Goal: Obtain resource: Obtain resource

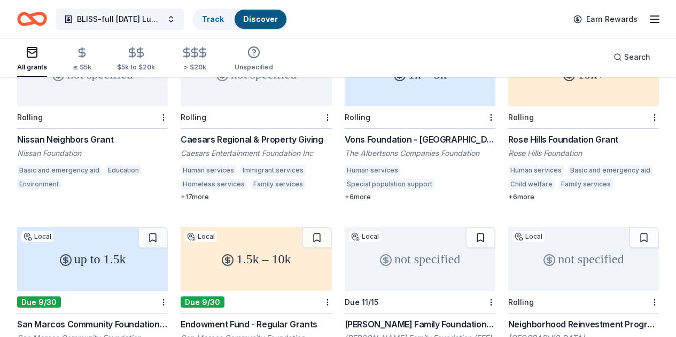
scroll to position [72, 0]
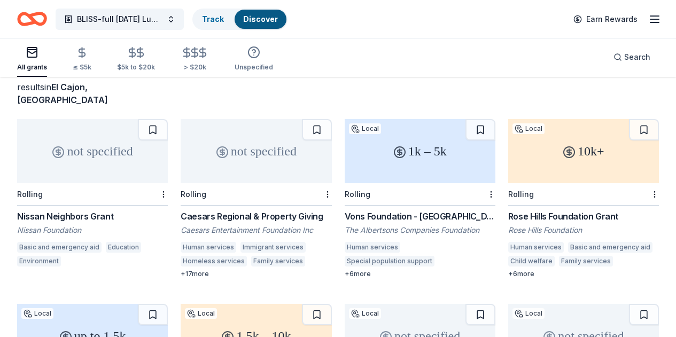
click at [345, 146] on div "1k – 5k" at bounding box center [420, 151] width 151 height 64
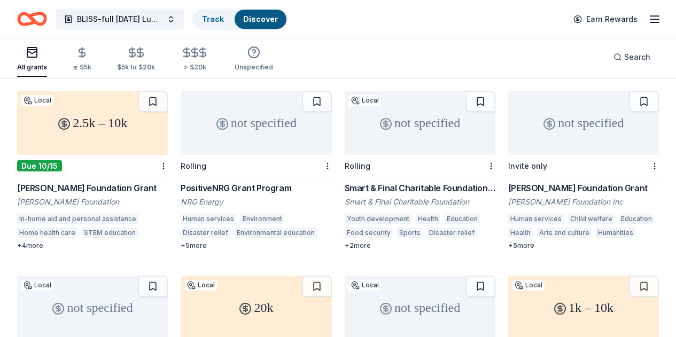
scroll to position [480, 0]
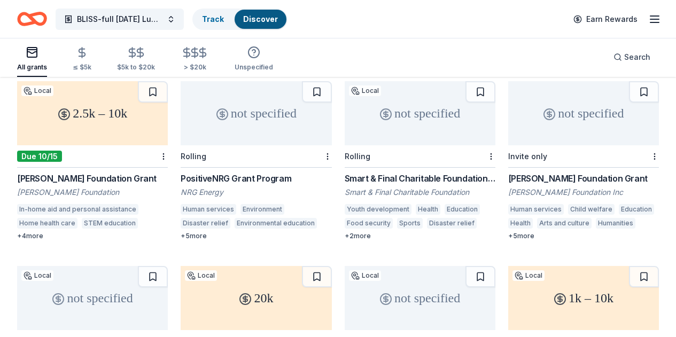
click at [345, 107] on div "not specified" at bounding box center [420, 113] width 151 height 64
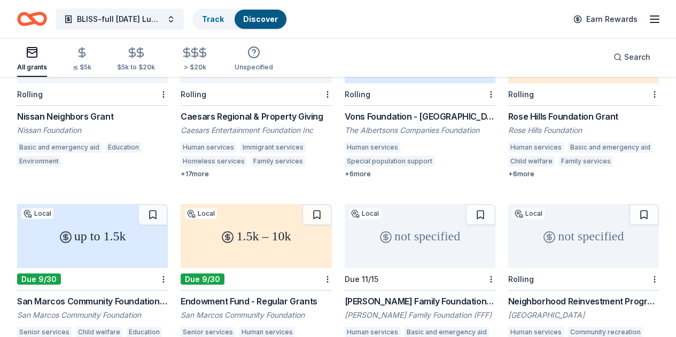
scroll to position [0, 0]
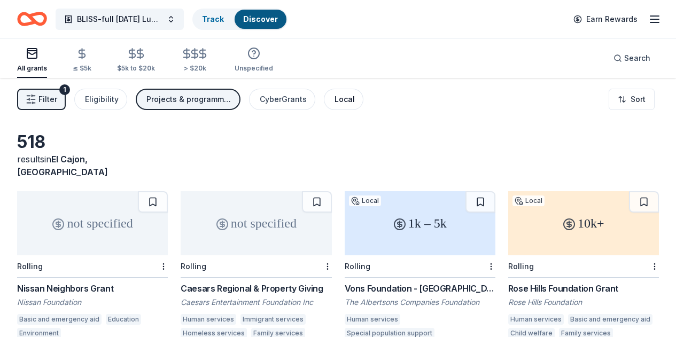
click at [353, 94] on div "Local" at bounding box center [345, 99] width 20 height 13
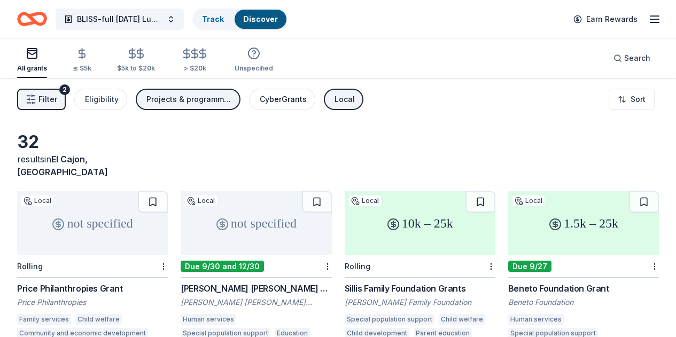
click at [297, 94] on div "CyberGrants" at bounding box center [283, 99] width 47 height 13
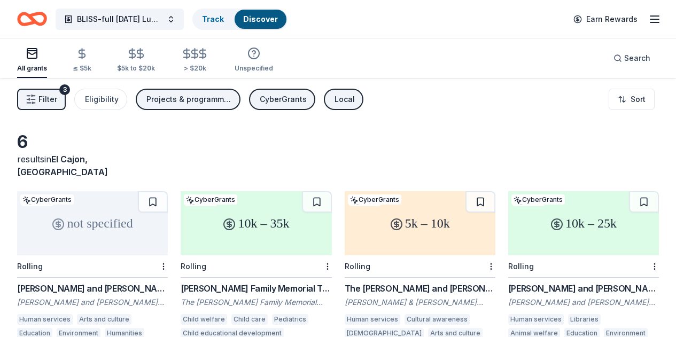
click at [355, 98] on div "Local" at bounding box center [345, 99] width 20 height 13
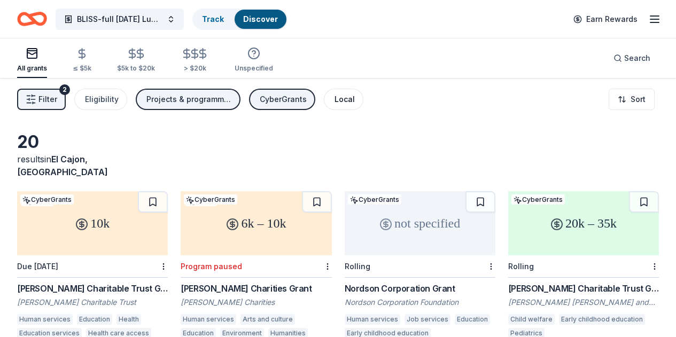
click at [351, 96] on div "Local" at bounding box center [345, 99] width 20 height 13
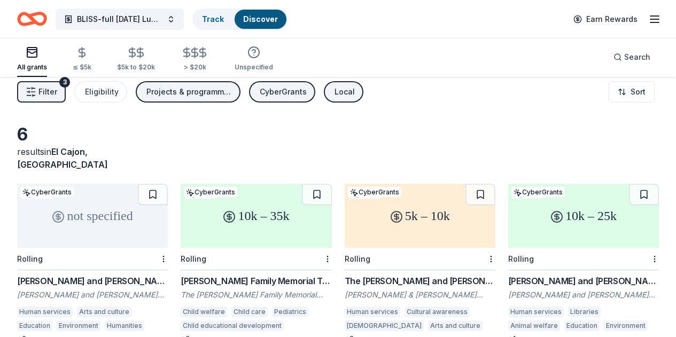
scroll to position [3, 0]
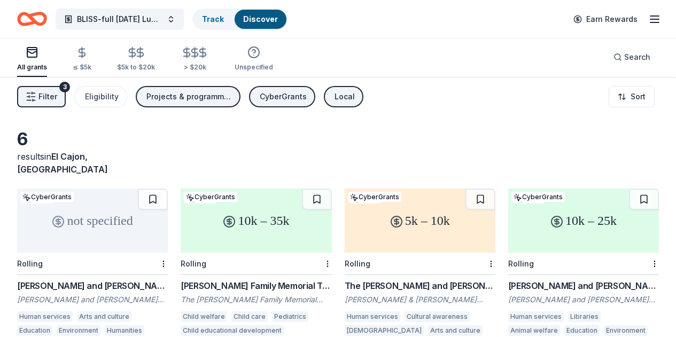
click at [109, 235] on div "not specified" at bounding box center [92, 221] width 151 height 64
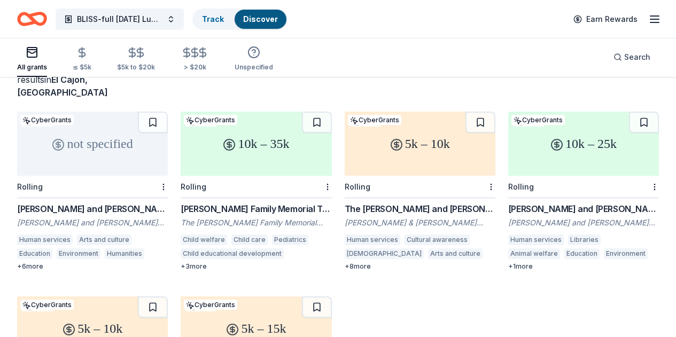
scroll to position [91, 0]
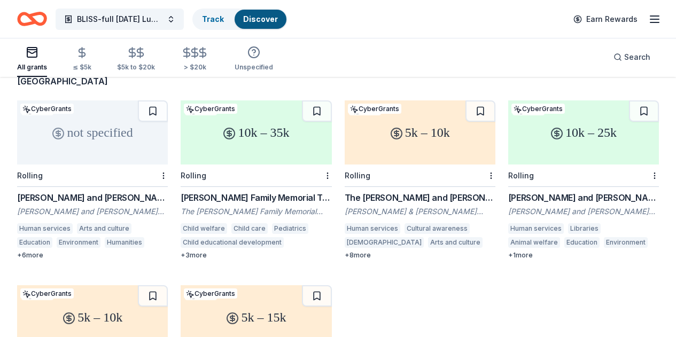
click at [367, 133] on div "5k – 10k" at bounding box center [420, 133] width 151 height 64
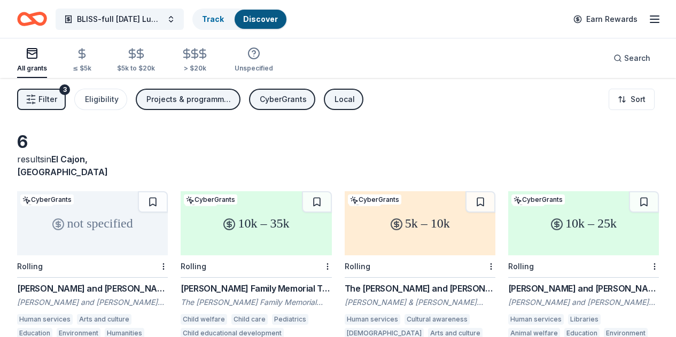
click at [353, 104] on div "Local" at bounding box center [345, 99] width 20 height 13
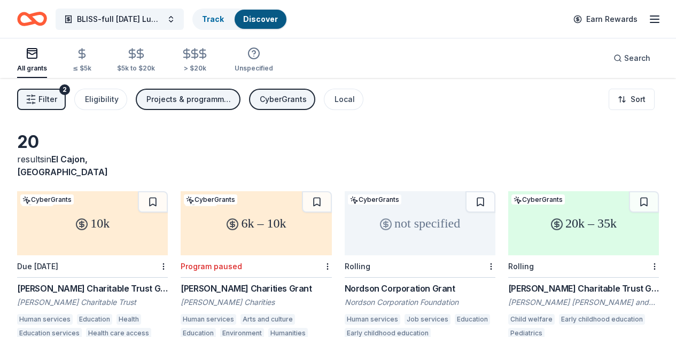
click at [285, 98] on div "CyberGrants" at bounding box center [283, 99] width 47 height 13
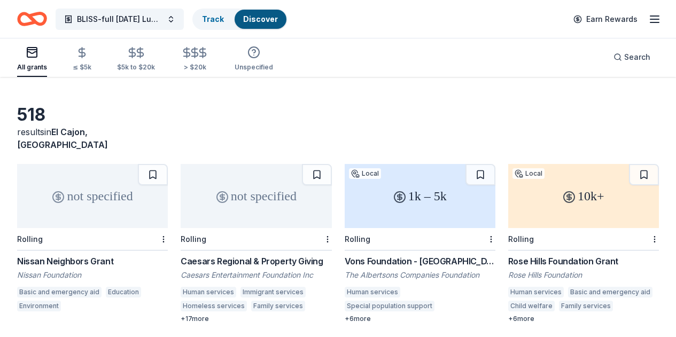
scroll to position [29, 0]
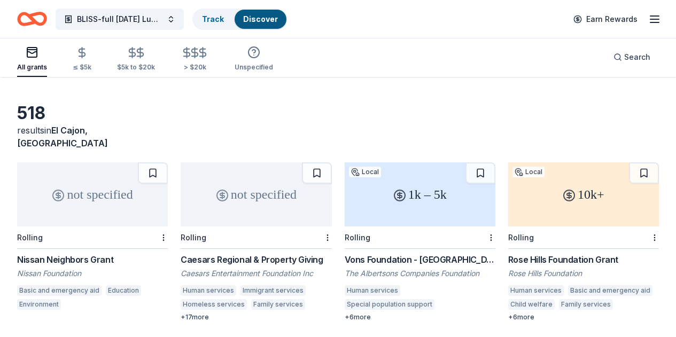
click at [121, 198] on div "not specified" at bounding box center [92, 195] width 151 height 64
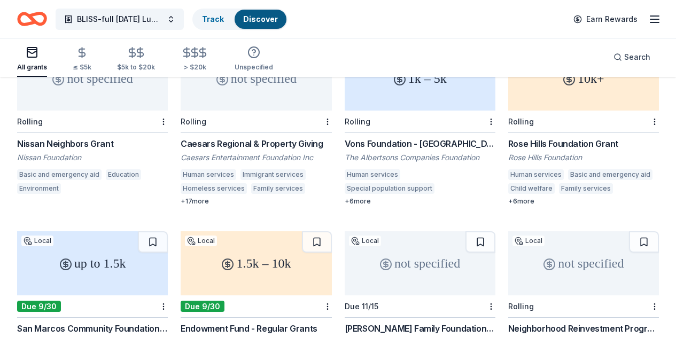
scroll to position [187, 0]
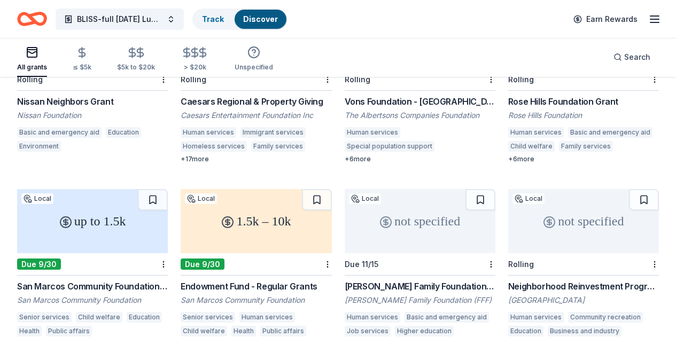
click at [168, 280] on div "San Marcos Community Foundation: Endowment Fund - Mini Grants" at bounding box center [92, 286] width 151 height 13
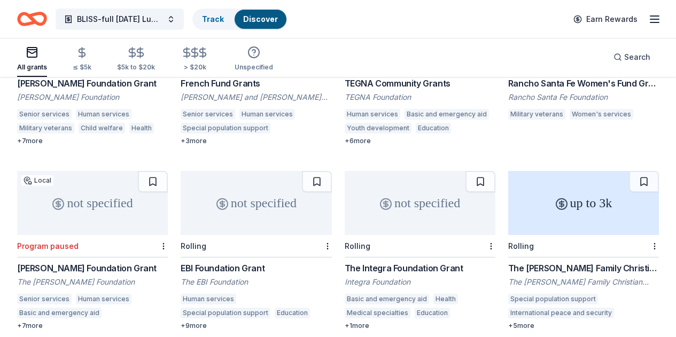
scroll to position [1318, 0]
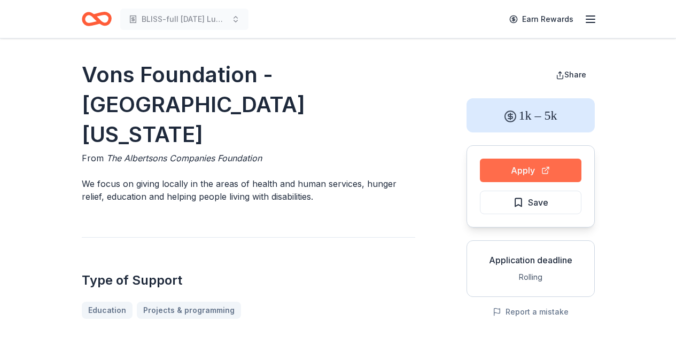
click at [514, 172] on button "Apply" at bounding box center [531, 171] width 102 height 24
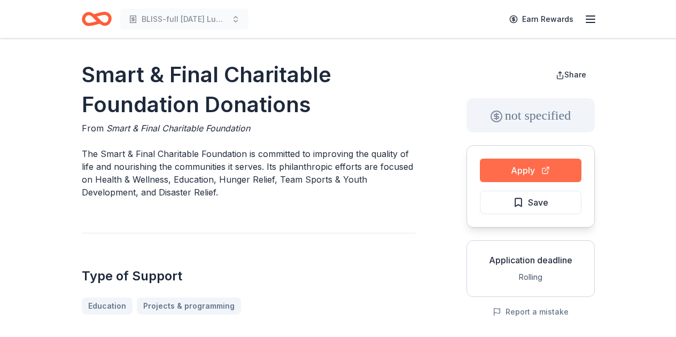
click at [494, 176] on button "Apply" at bounding box center [531, 171] width 102 height 24
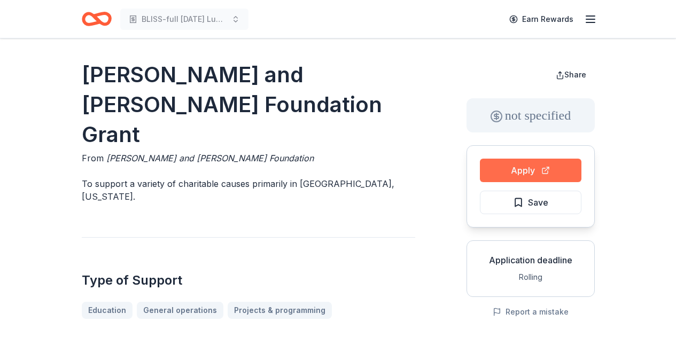
click at [487, 177] on button "Apply" at bounding box center [531, 171] width 102 height 24
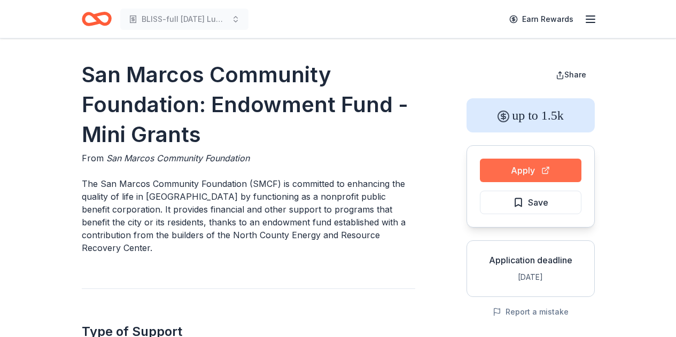
click at [498, 174] on button "Apply" at bounding box center [531, 171] width 102 height 24
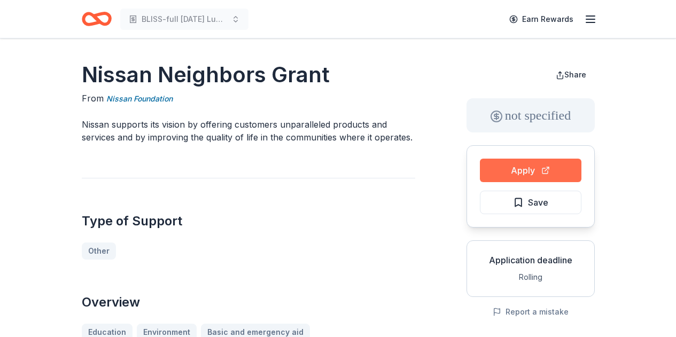
click at [527, 168] on button "Apply" at bounding box center [531, 171] width 102 height 24
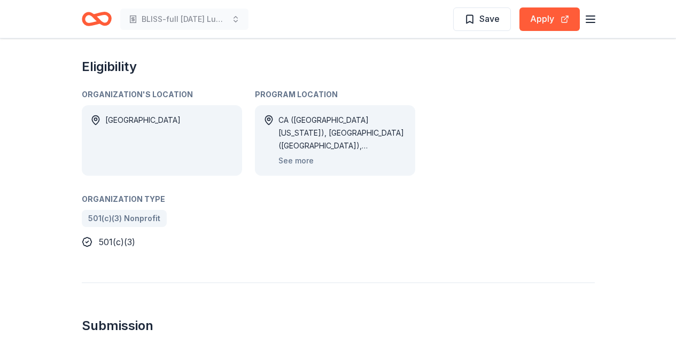
scroll to position [403, 0]
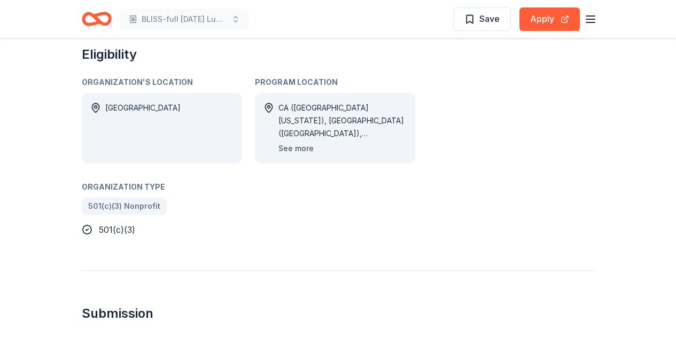
click at [303, 148] on button "See more" at bounding box center [296, 148] width 35 height 13
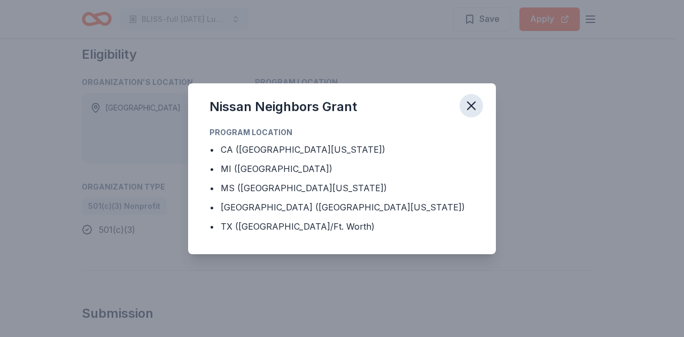
click at [473, 107] on icon "button" at bounding box center [471, 105] width 7 height 7
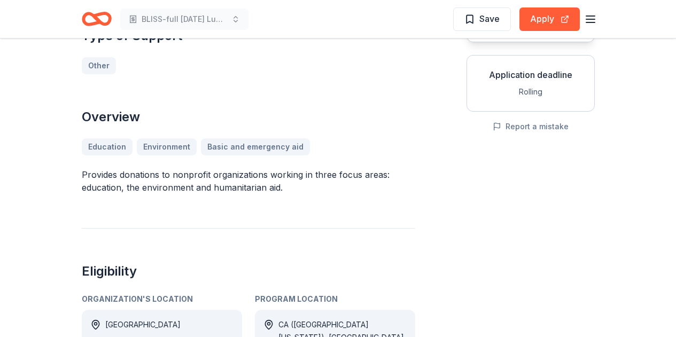
scroll to position [0, 0]
